Goal: Task Accomplishment & Management: Manage account settings

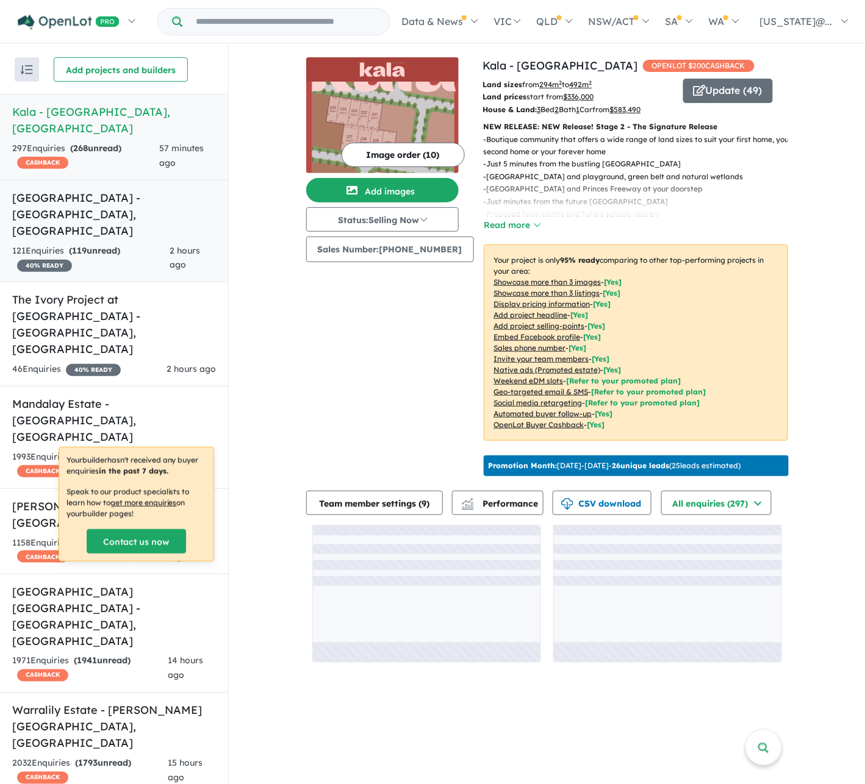
click at [138, 206] on h5 "[GEOGRAPHIC_DATA] - [GEOGRAPHIC_DATA] , [GEOGRAPHIC_DATA]" at bounding box center [114, 214] width 204 height 49
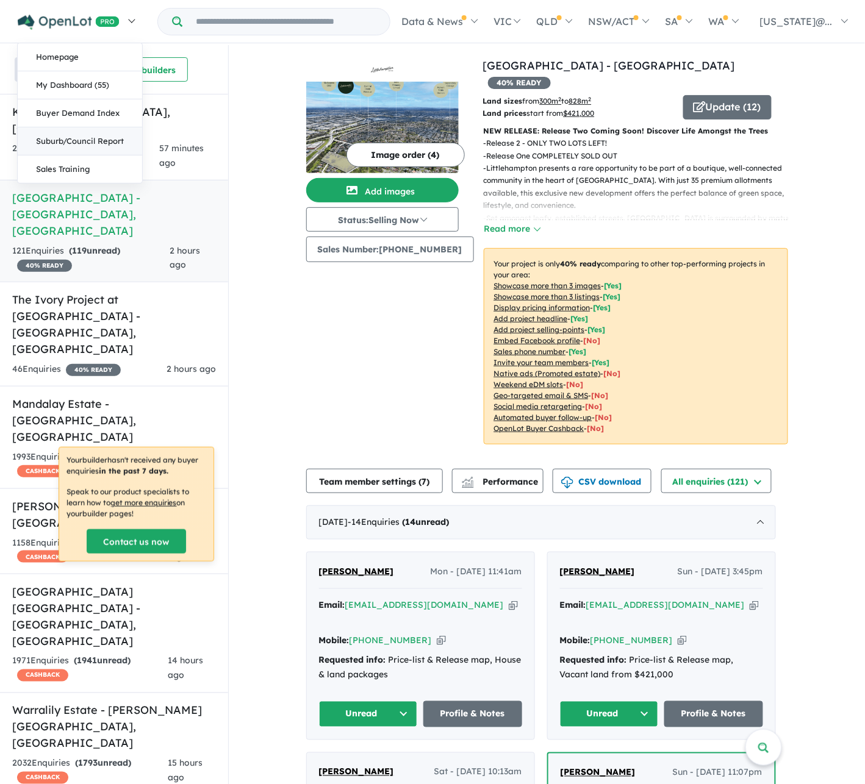
click at [98, 140] on link "Suburb/Council Report" at bounding box center [80, 141] width 124 height 28
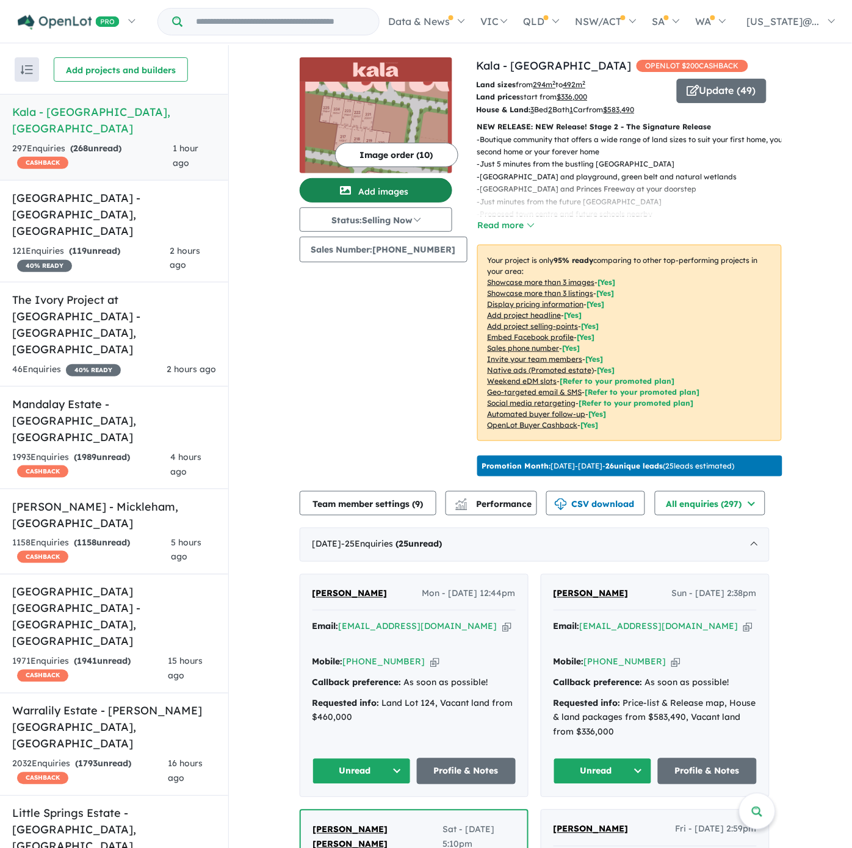
click at [365, 192] on button "Add images" at bounding box center [375, 190] width 152 height 24
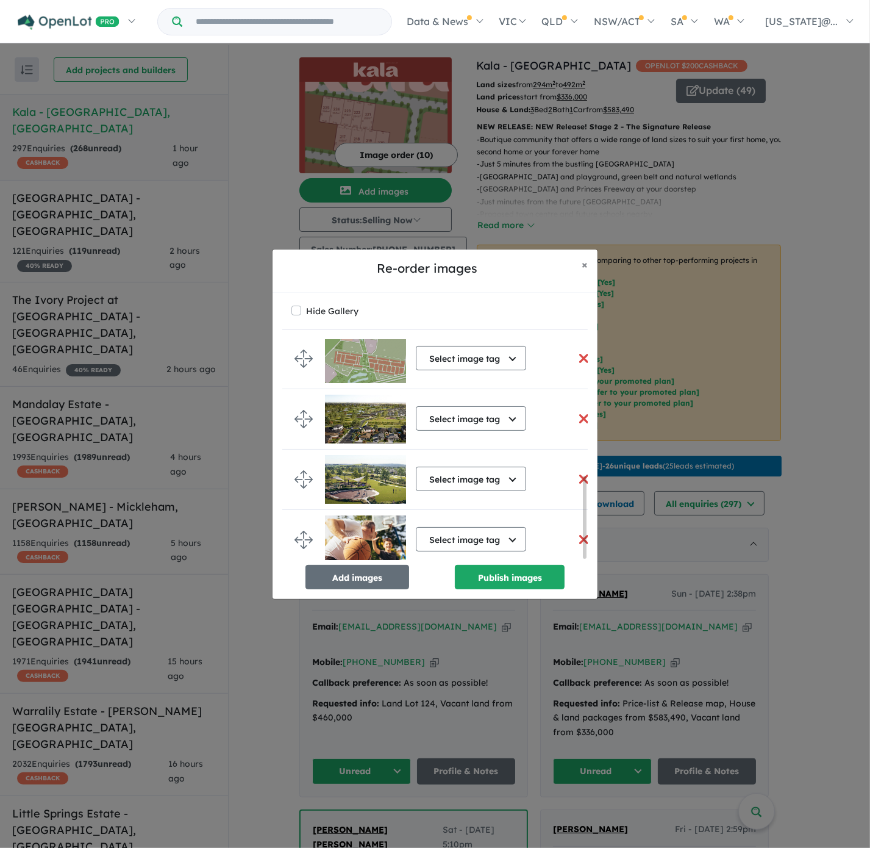
scroll to position [373, 0]
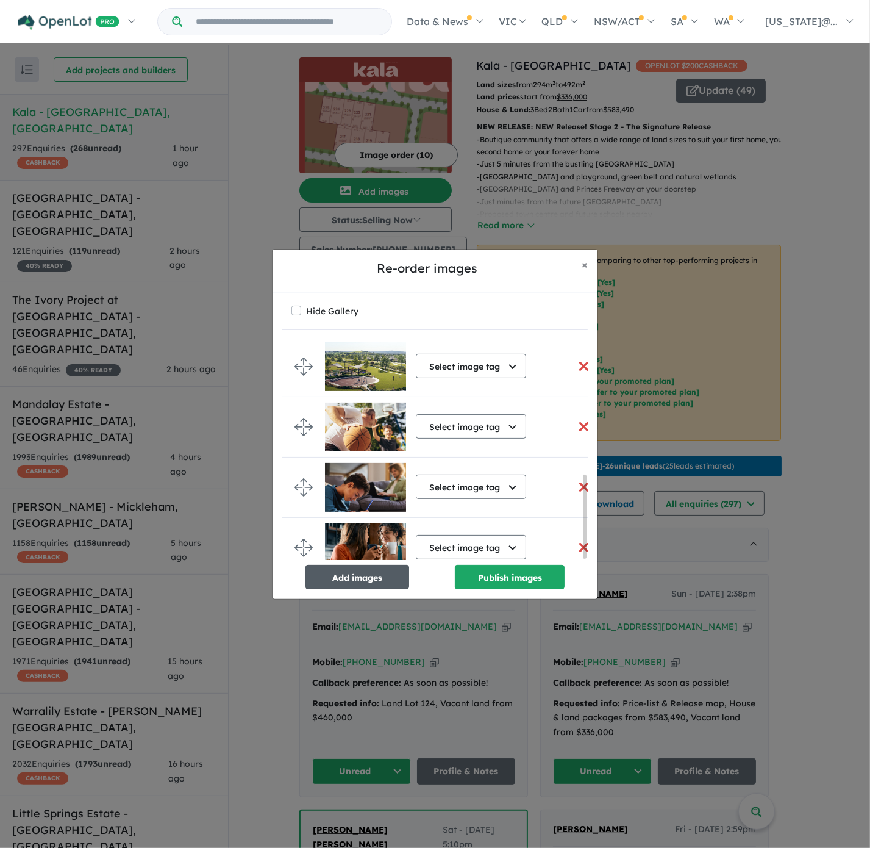
click at [383, 576] on button "Add images" at bounding box center [358, 577] width 104 height 24
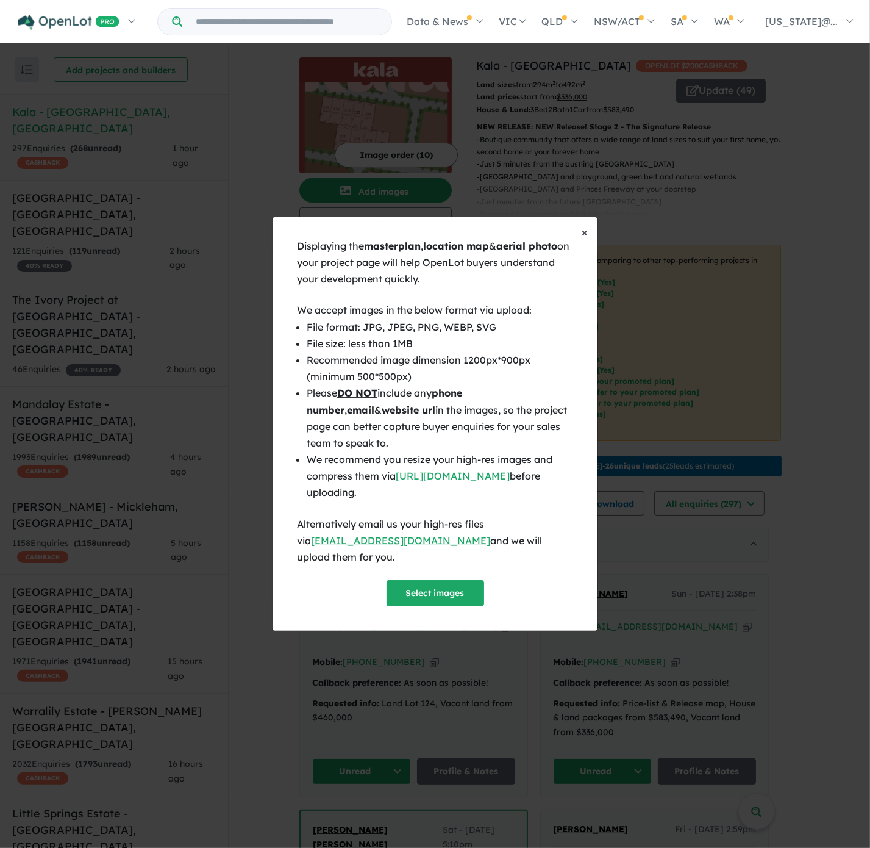
click at [583, 239] on span "×" at bounding box center [585, 232] width 6 height 14
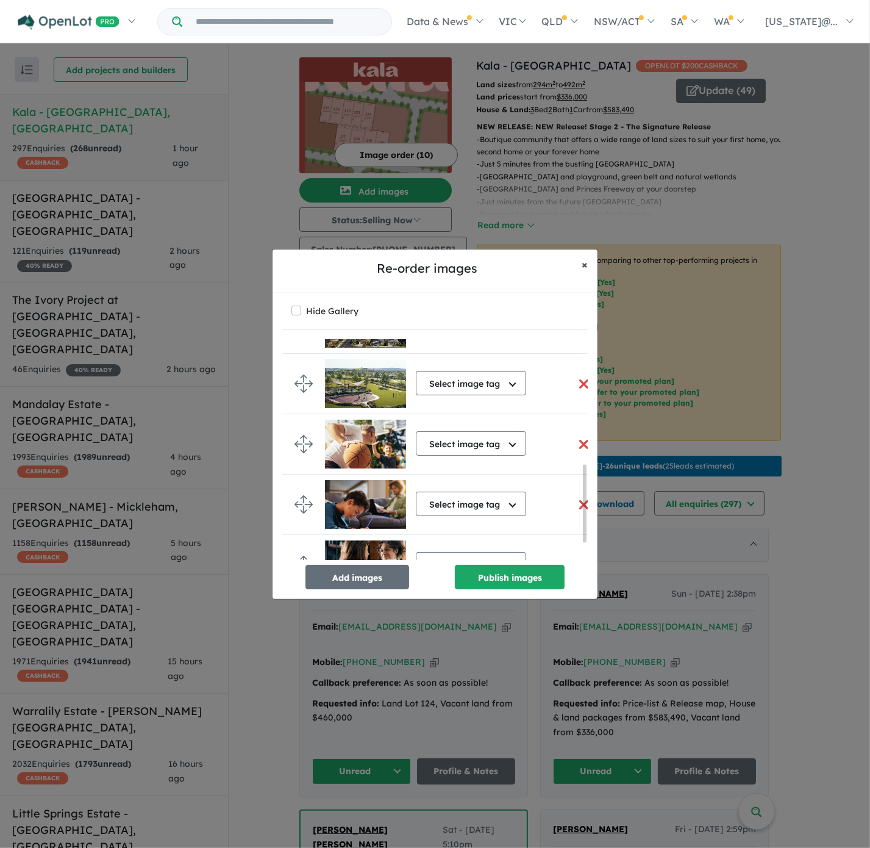
click at [583, 262] on span "×" at bounding box center [585, 264] width 6 height 14
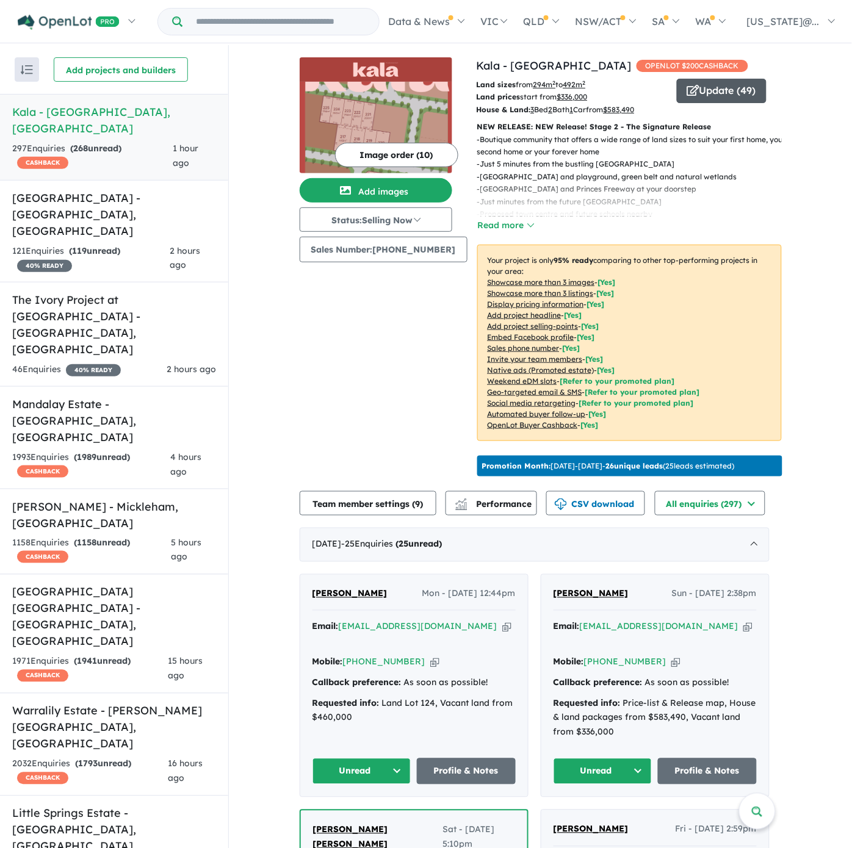
click at [709, 93] on button "Update ( 49 )" at bounding box center [721, 91] width 90 height 24
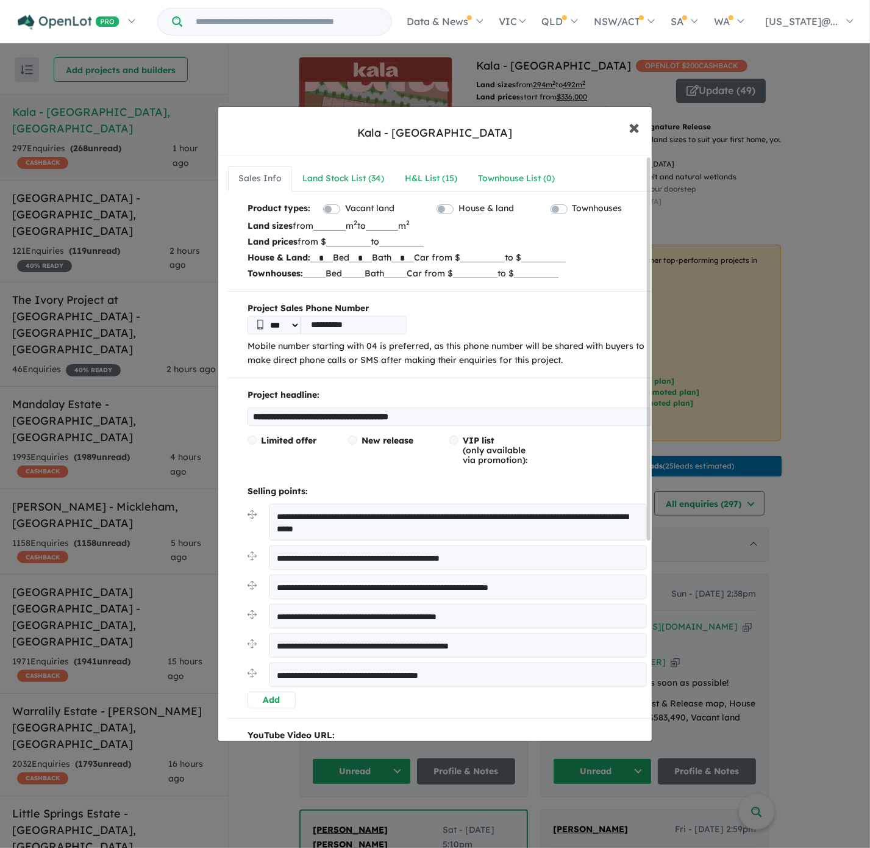
click at [637, 126] on span "×" at bounding box center [634, 126] width 11 height 26
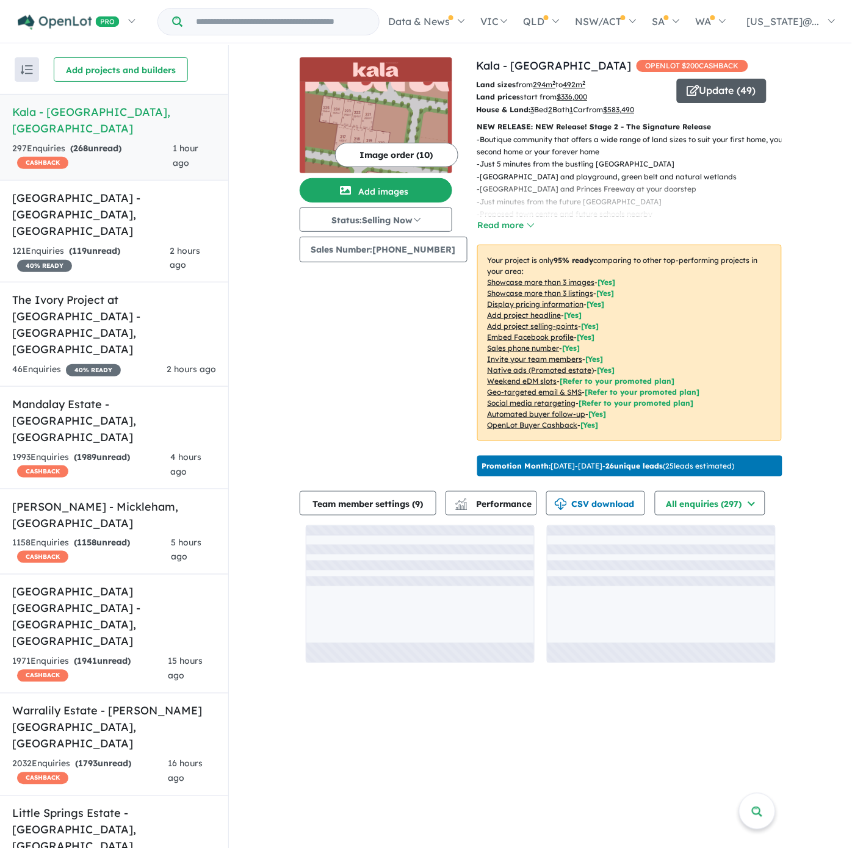
click at [722, 93] on button "Update ( 49 )" at bounding box center [721, 91] width 90 height 24
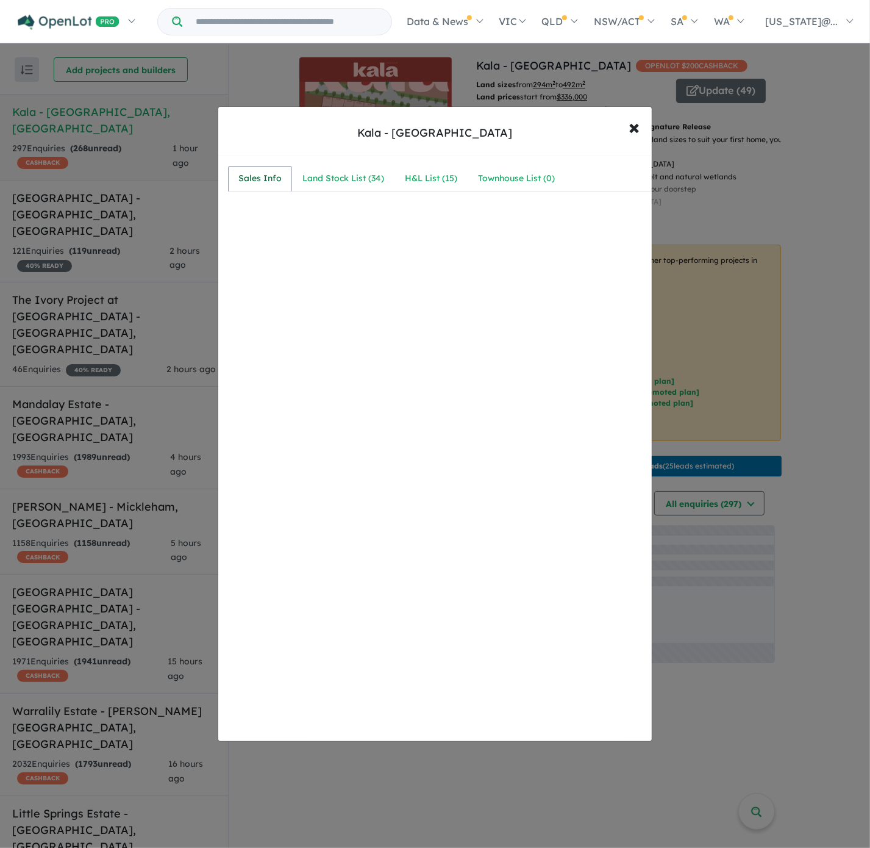
click at [272, 178] on div "Sales Info" at bounding box center [259, 178] width 43 height 15
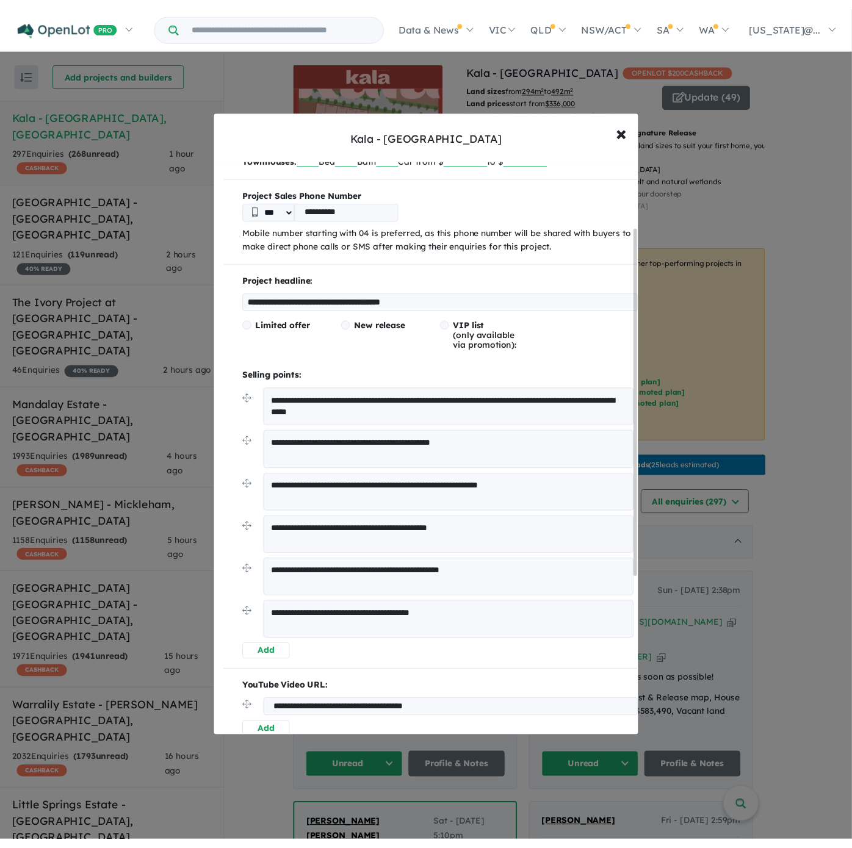
scroll to position [126, 0]
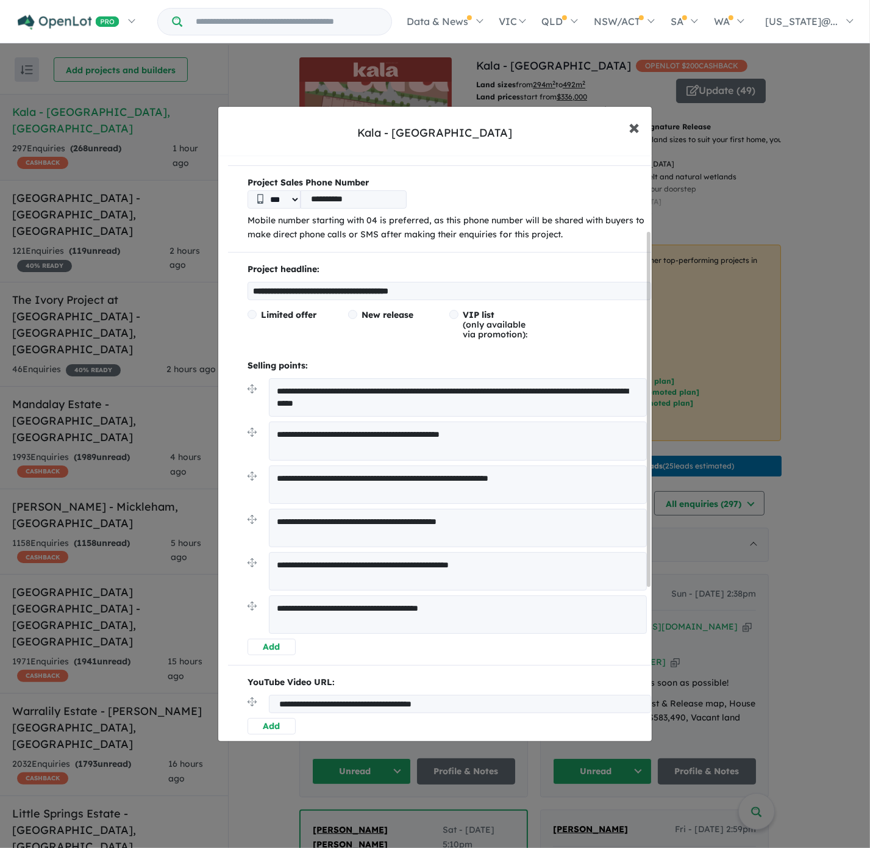
click at [630, 131] on span "×" at bounding box center [634, 126] width 11 height 26
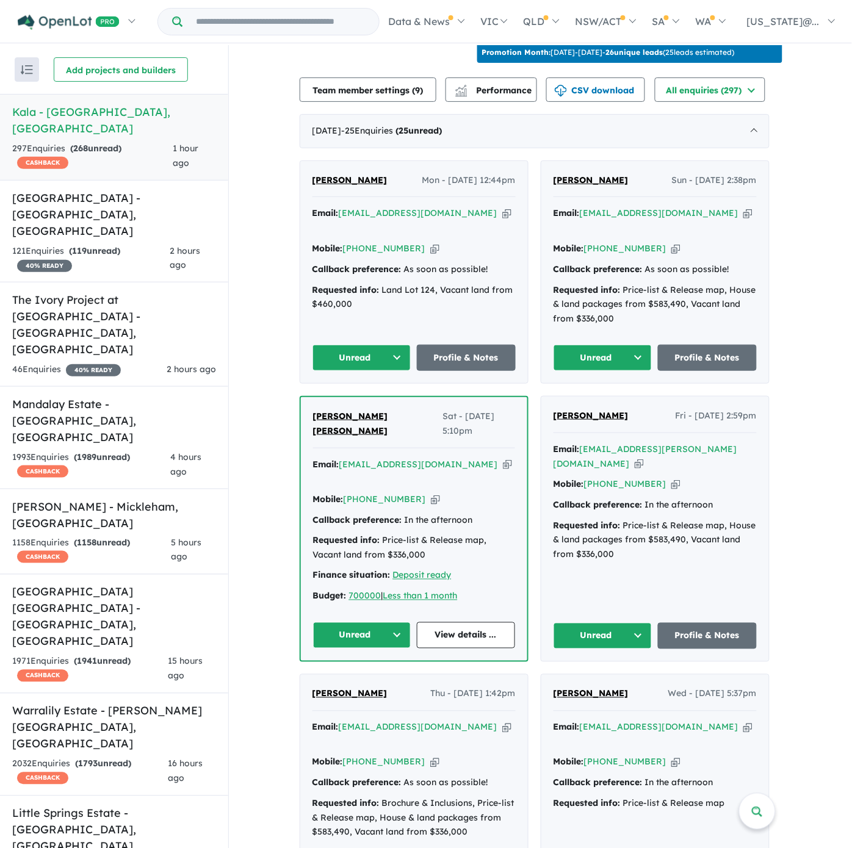
scroll to position [438, 0]
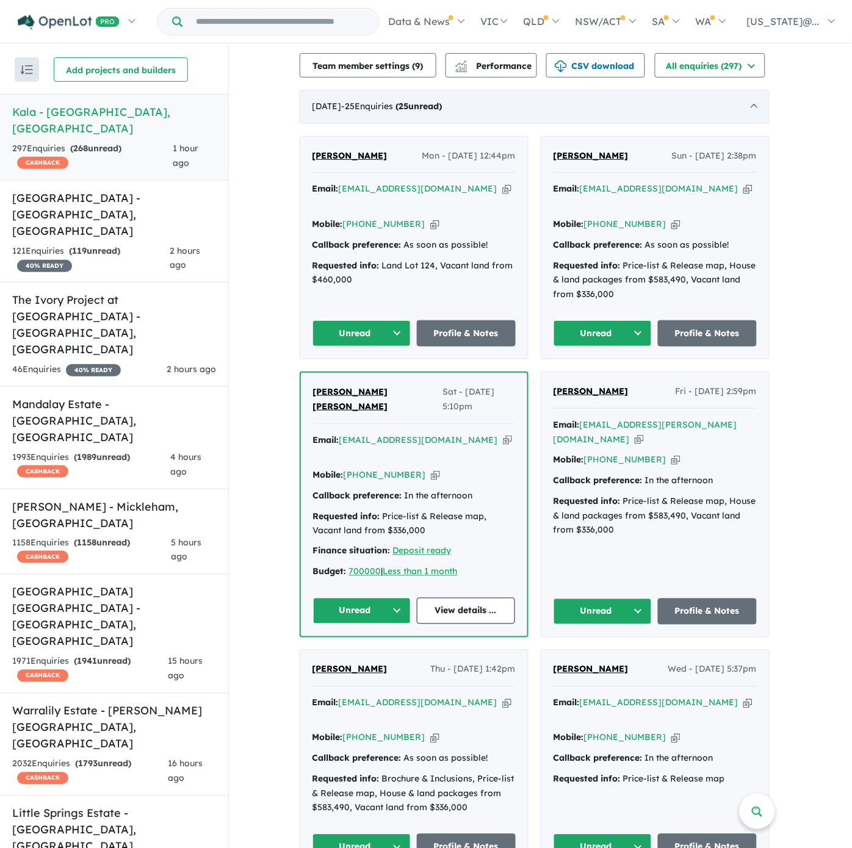
click at [755, 121] on div "[DATE] - 25 Enquir ies ( 25 unread)" at bounding box center [534, 107] width 470 height 34
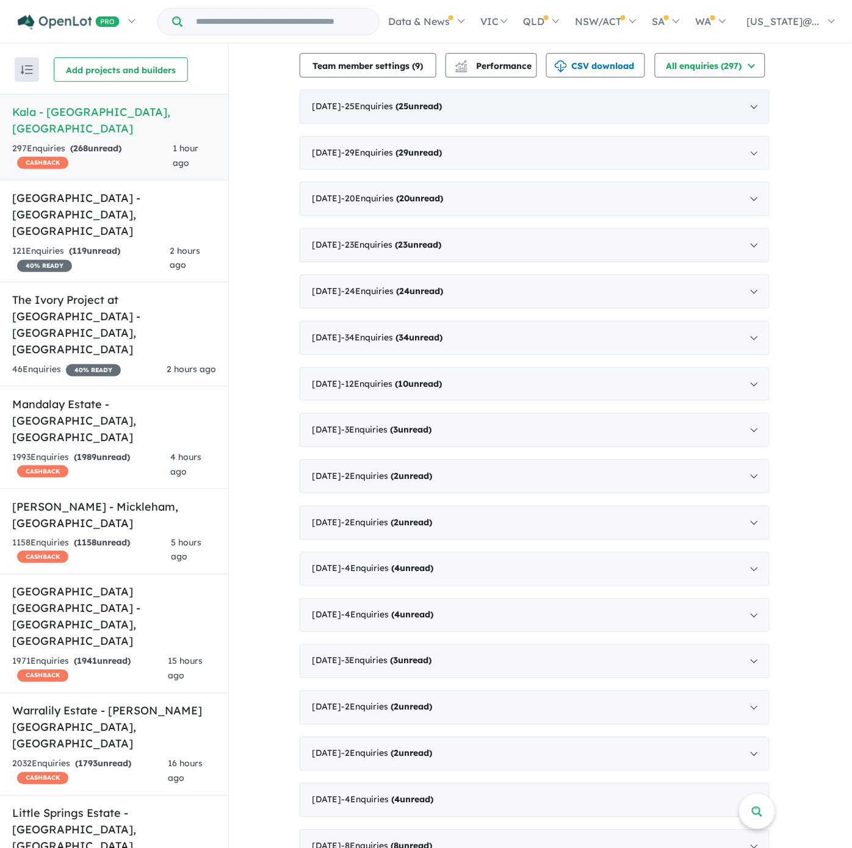
drag, startPoint x: 755, startPoint y: 121, endPoint x: 737, endPoint y: 111, distance: 20.5
click at [737, 111] on div "[DATE] - 25 Enquir ies ( 25 unread)" at bounding box center [534, 107] width 470 height 34
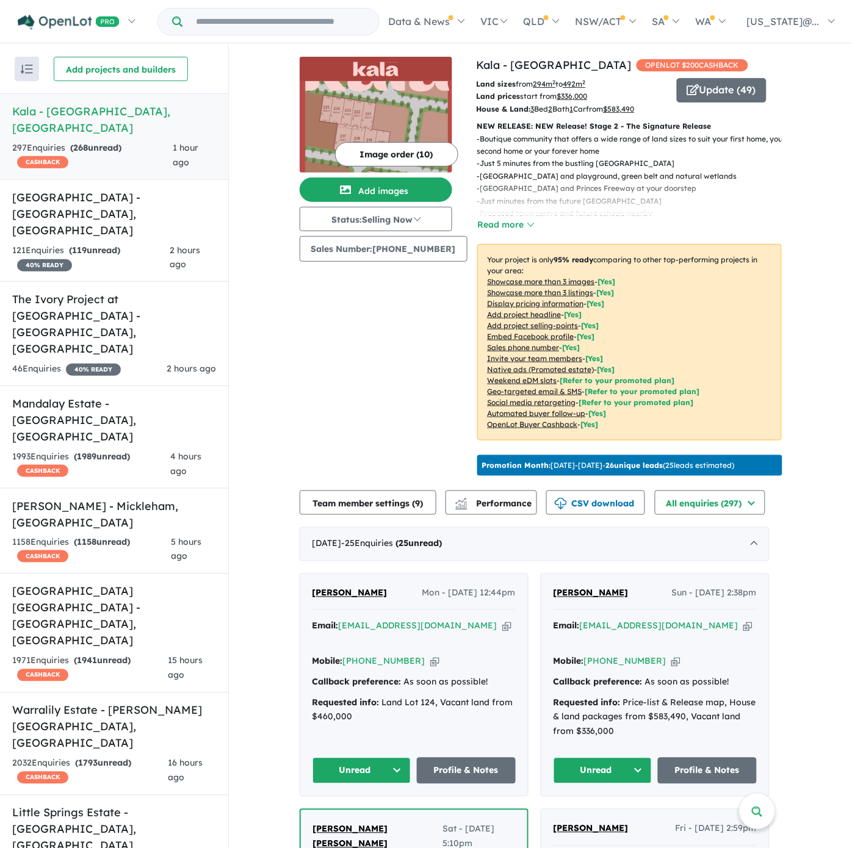
scroll to position [0, 0]
click at [318, 370] on div "Image order ( 10 ) Add images Status: Selling Now In Planning Coming Soon Selli…" at bounding box center [387, 269] width 177 height 424
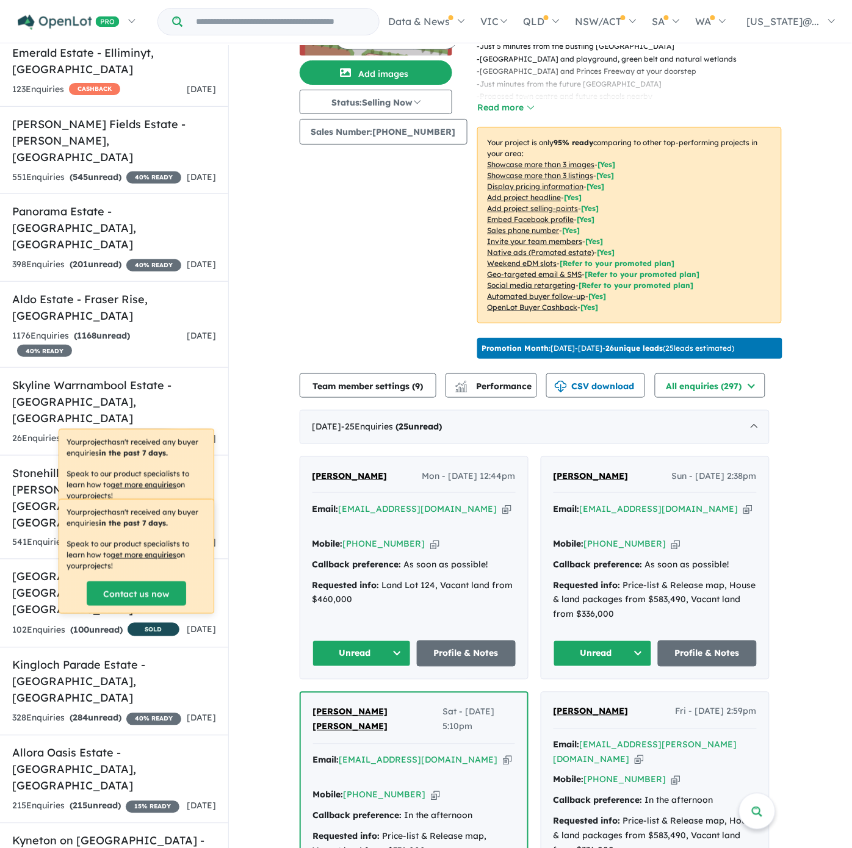
scroll to position [117, 0]
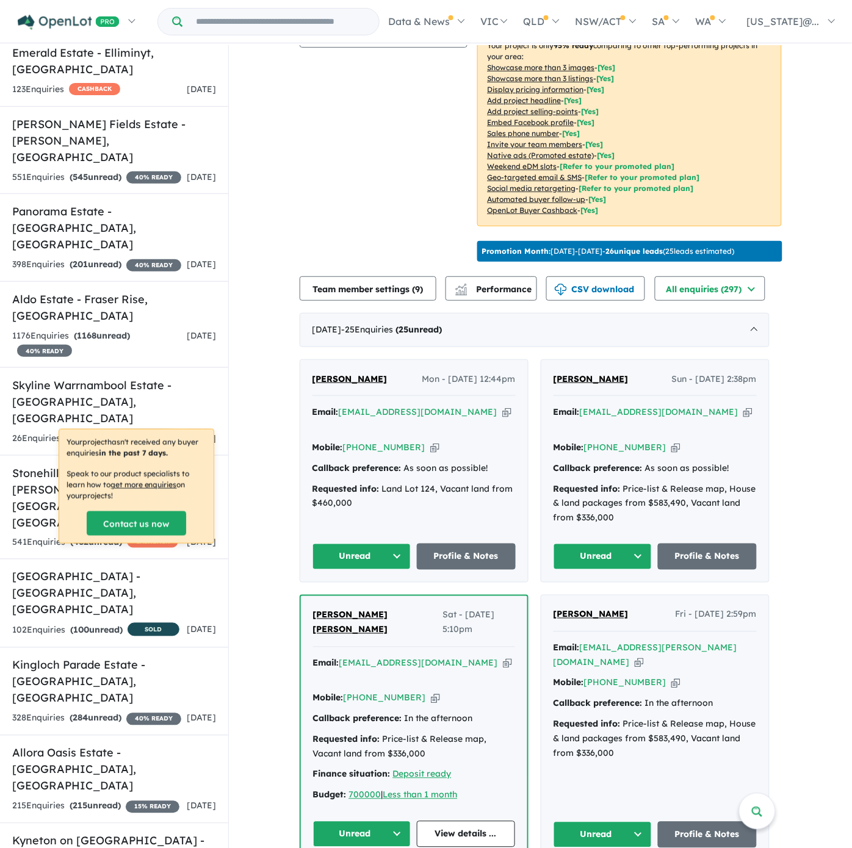
scroll to position [0, 0]
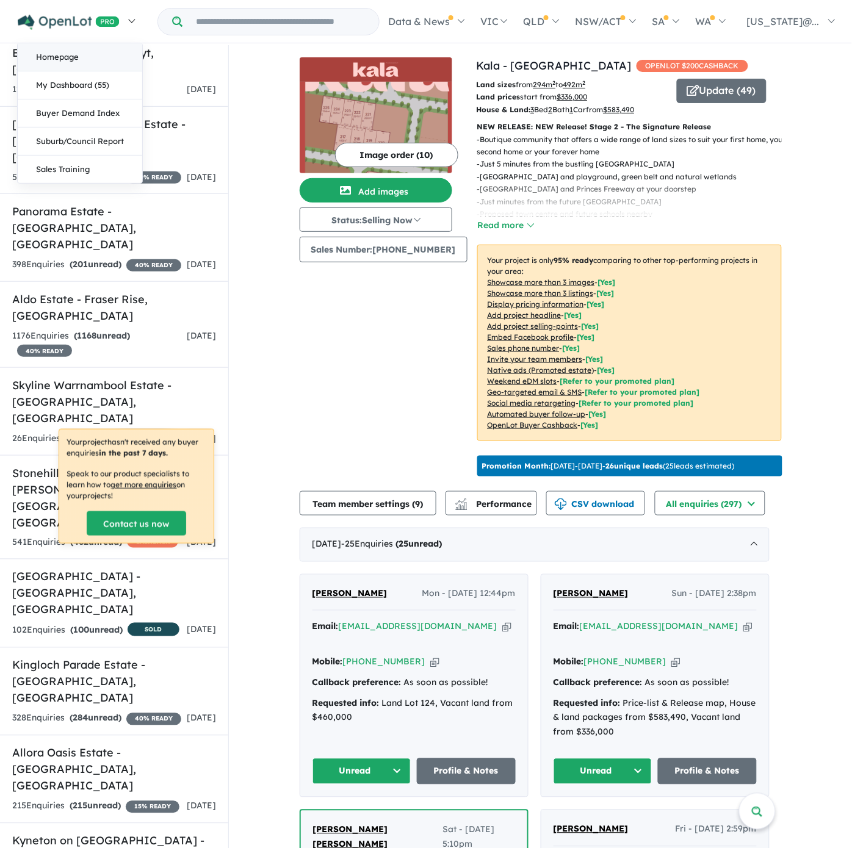
click at [95, 49] on link "Homepage" at bounding box center [80, 57] width 124 height 28
